Goal: Task Accomplishment & Management: Use online tool/utility

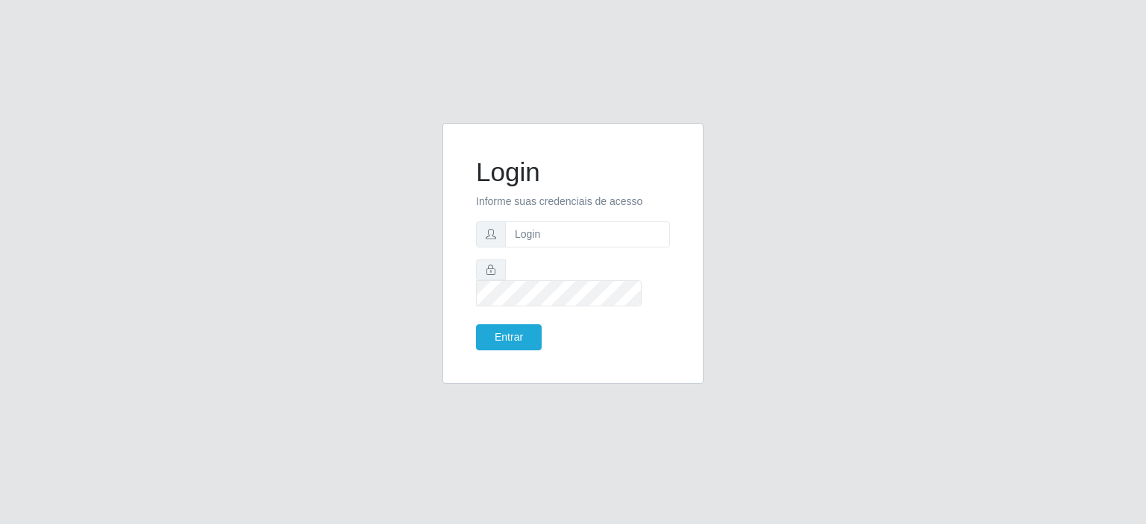
click at [574, 260] on form "Login Informe suas credenciais de acesso Entrar" at bounding box center [573, 254] width 194 height 194
click at [574, 248] on input "text" at bounding box center [587, 235] width 165 height 26
type input "[EMAIL_ADDRESS][PERSON_NAME][DOMAIN_NAME]"
click at [510, 324] on button "Entrar" at bounding box center [509, 337] width 66 height 26
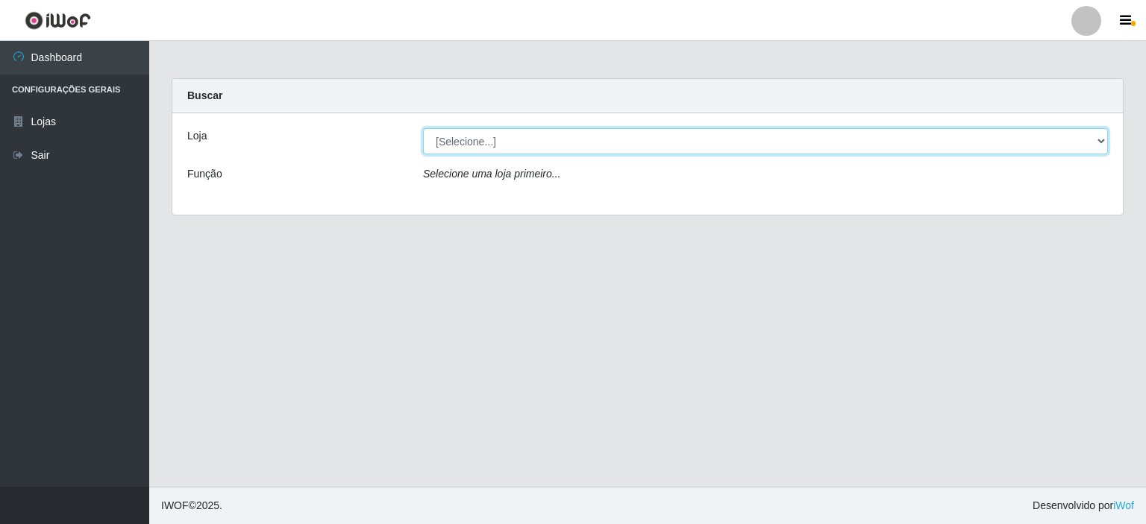
click at [555, 142] on select "[Selecione...] Corte Fácil - Unidade Planalto" at bounding box center [765, 141] width 685 height 26
select select "202"
click at [423, 128] on select "[Selecione...] Corte Fácil - Unidade Planalto" at bounding box center [765, 141] width 685 height 26
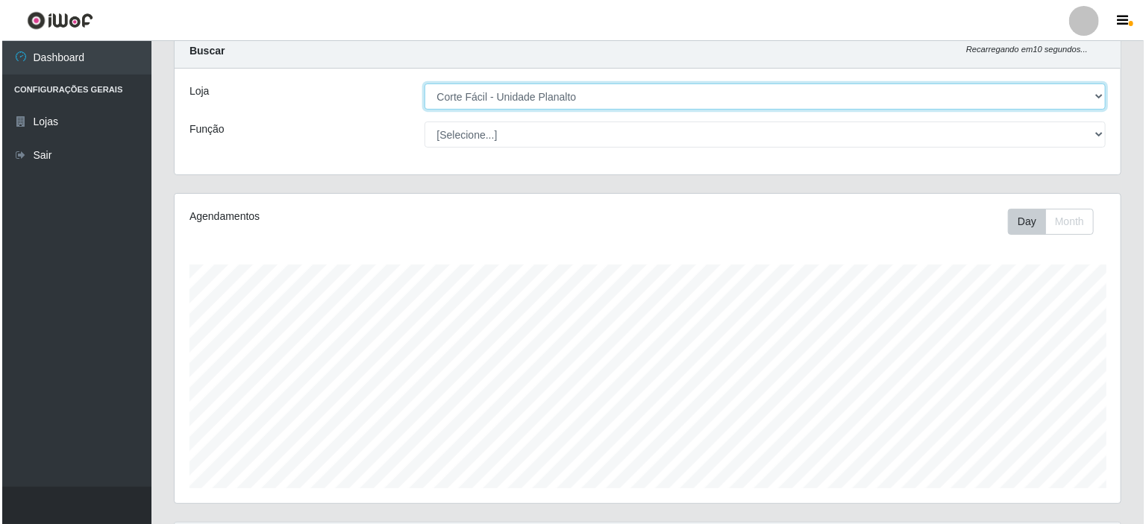
scroll to position [264, 0]
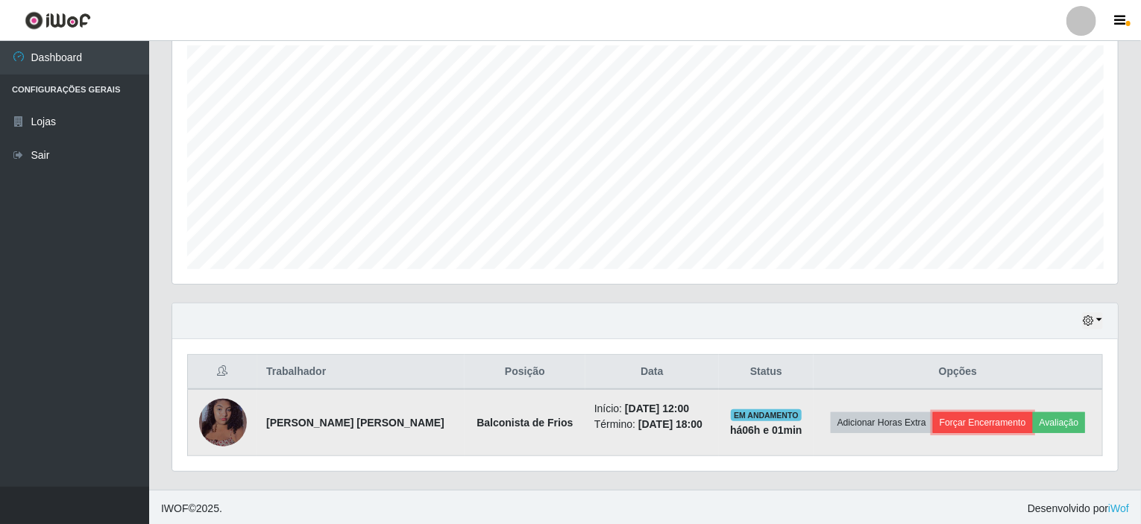
click at [965, 422] on button "Forçar Encerramento" at bounding box center [983, 423] width 100 height 21
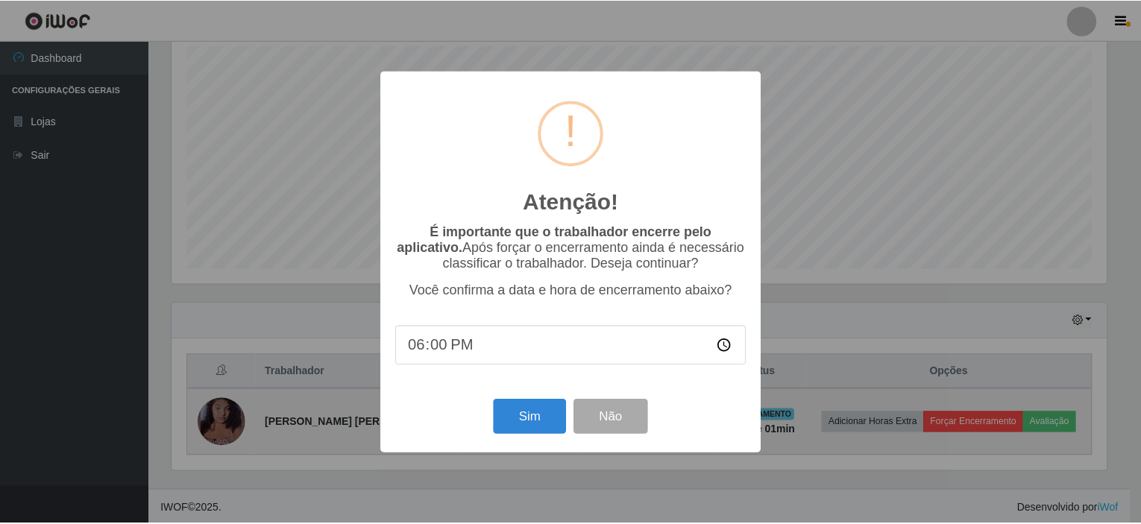
scroll to position [310, 940]
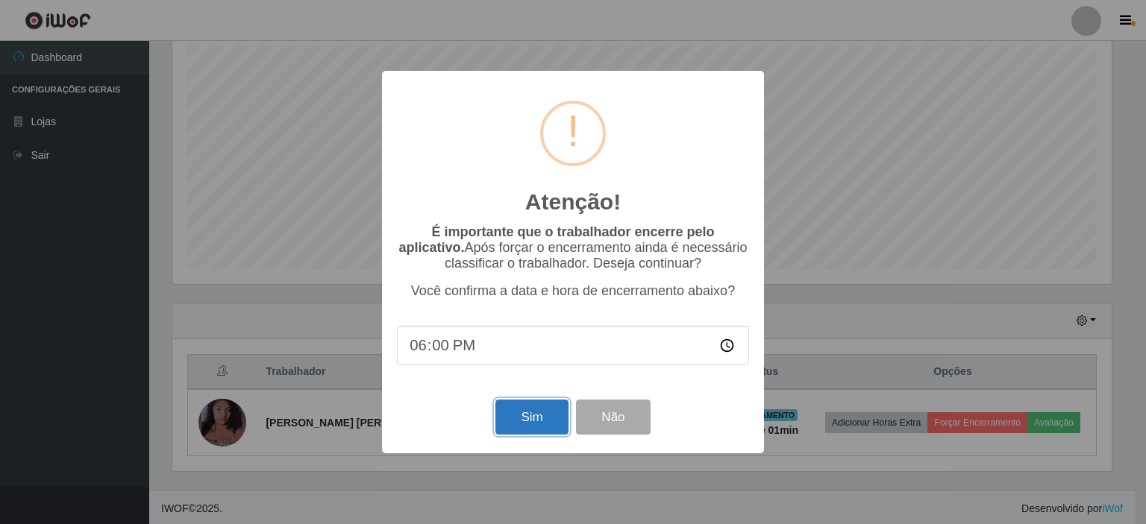
click at [527, 413] on button "Sim" at bounding box center [531, 417] width 72 height 35
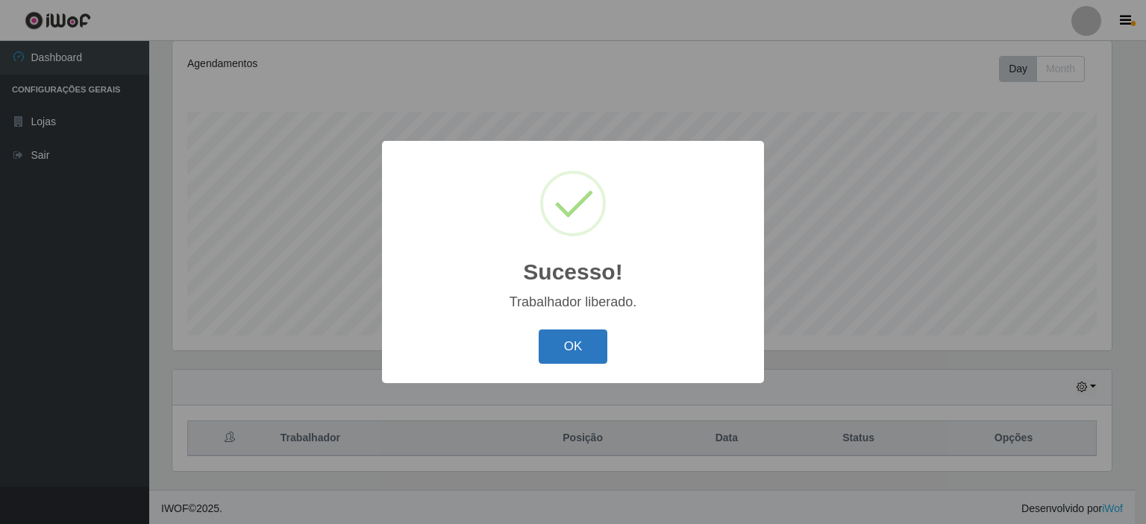
click at [558, 357] on button "OK" at bounding box center [573, 347] width 69 height 35
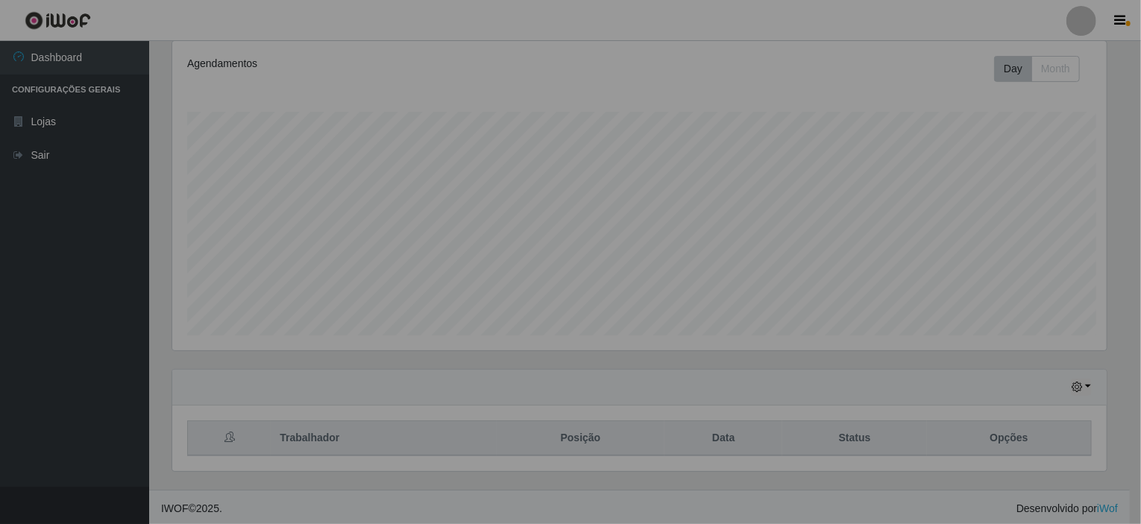
scroll to position [310, 946]
